Goal: Browse casually

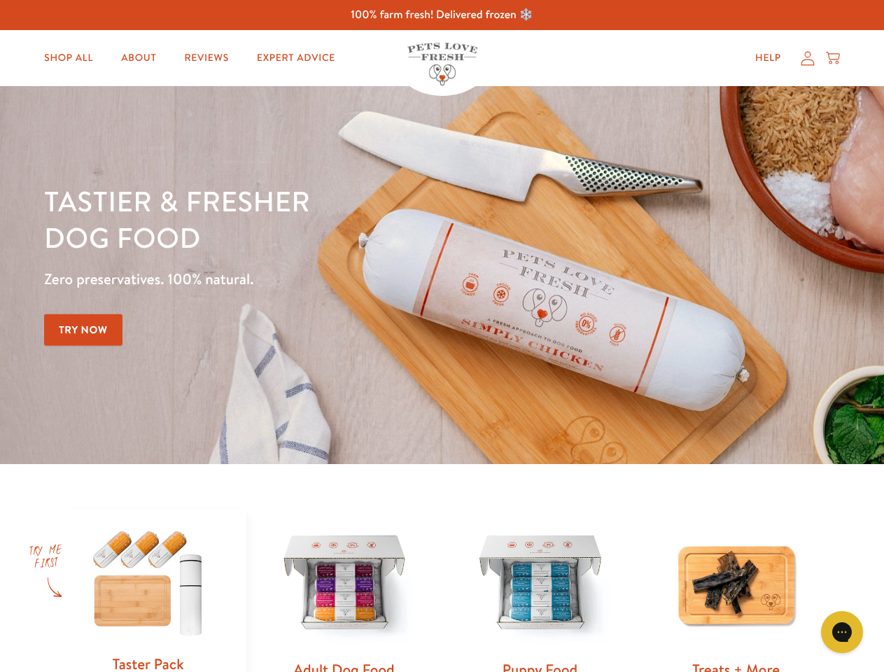
click at [442, 336] on div "Tastier & fresher dog food Zero preservatives. 100% natural. Try Now" at bounding box center [309, 275] width 531 height 185
click at [842, 632] on icon "Gorgias live chat" at bounding box center [841, 631] width 13 height 13
